Goal: Information Seeking & Learning: Check status

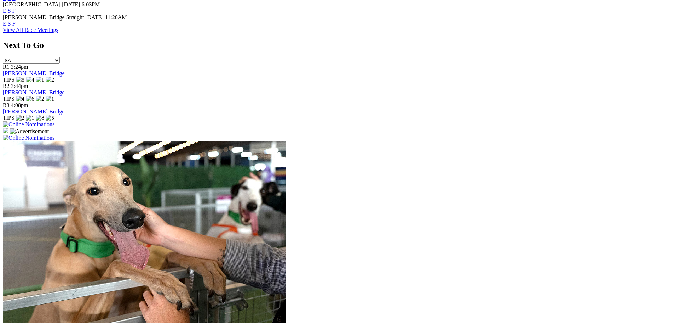
scroll to position [566, 0]
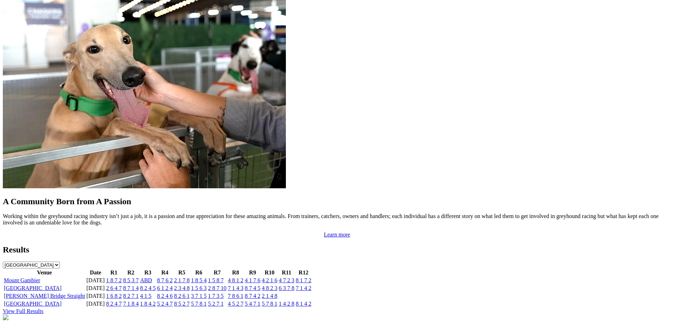
click at [62, 285] on link "[GEOGRAPHIC_DATA]" at bounding box center [33, 288] width 58 height 6
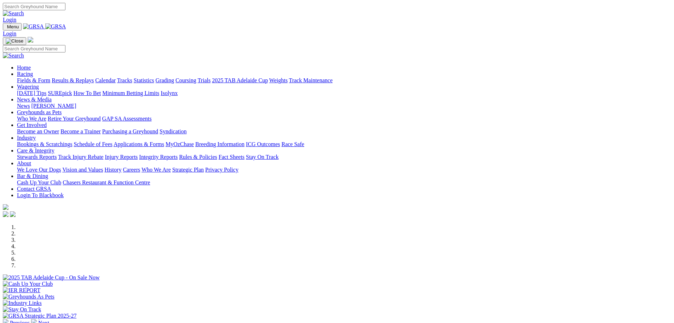
scroll to position [567, 0]
